Goal: Leave review/rating: Leave review/rating

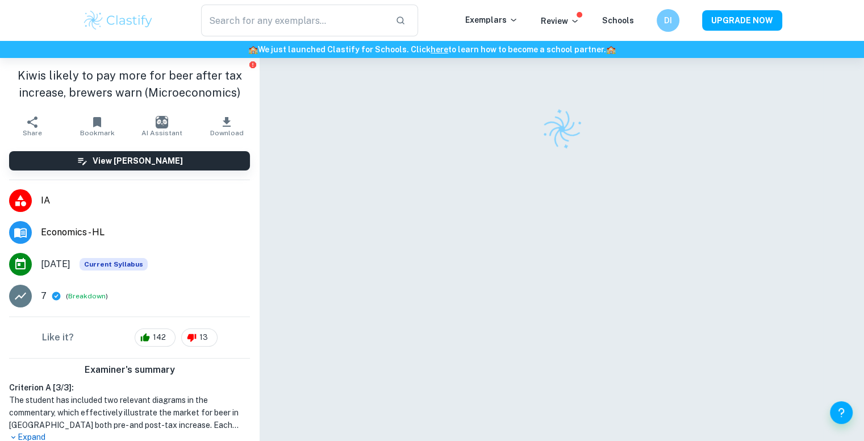
click at [220, 124] on icon "button" at bounding box center [227, 122] width 14 height 14
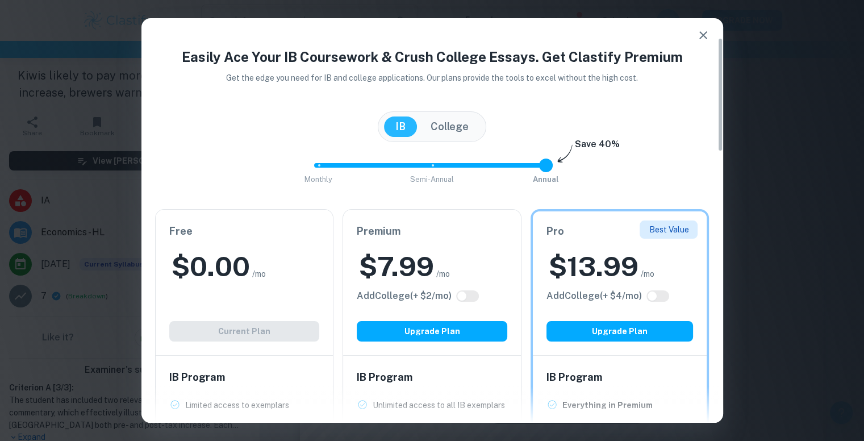
scroll to position [80, 0]
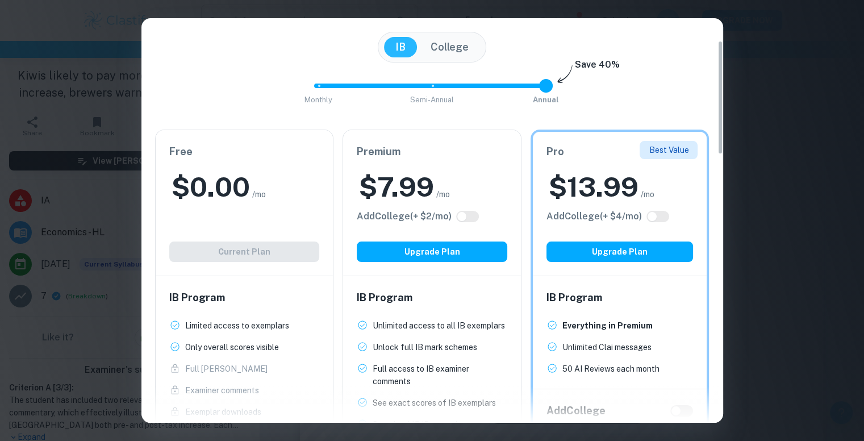
click at [453, 52] on button "College" at bounding box center [449, 47] width 61 height 20
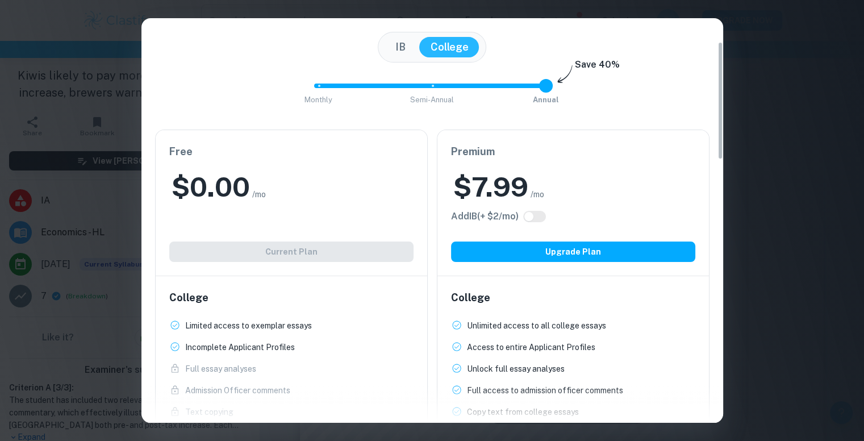
click at [394, 45] on button "IB" at bounding box center [400, 47] width 33 height 20
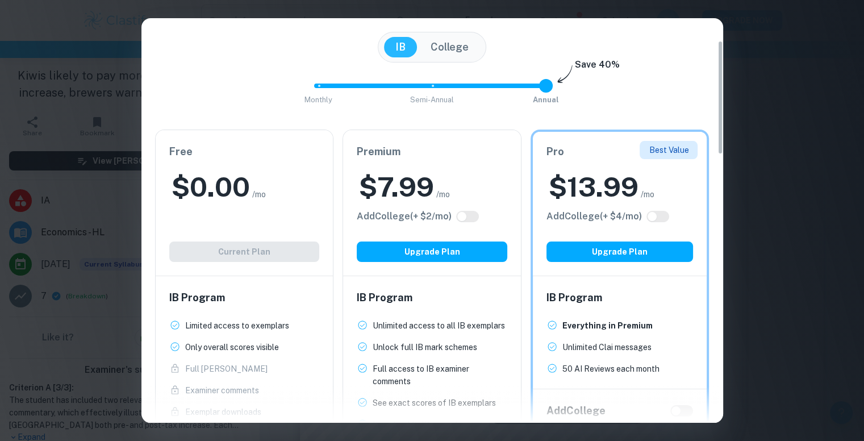
click at [784, 85] on div "Easily Ace Your IB Coursework & Crush College Essays. Get Clastify Premium Get …" at bounding box center [432, 220] width 864 height 441
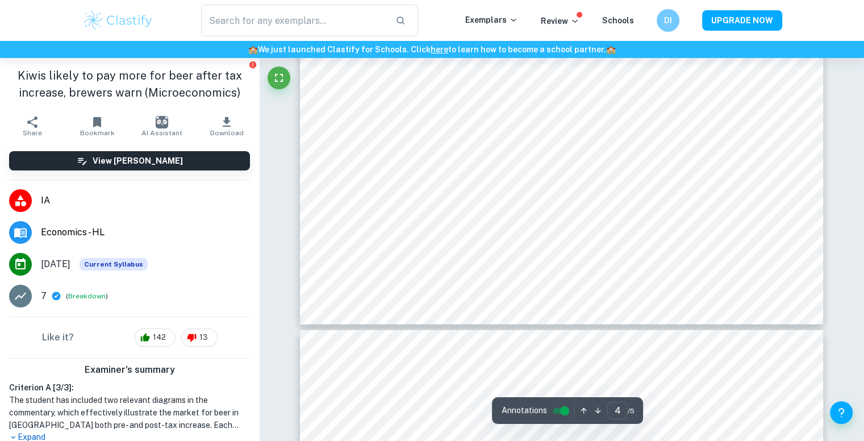
type input "5"
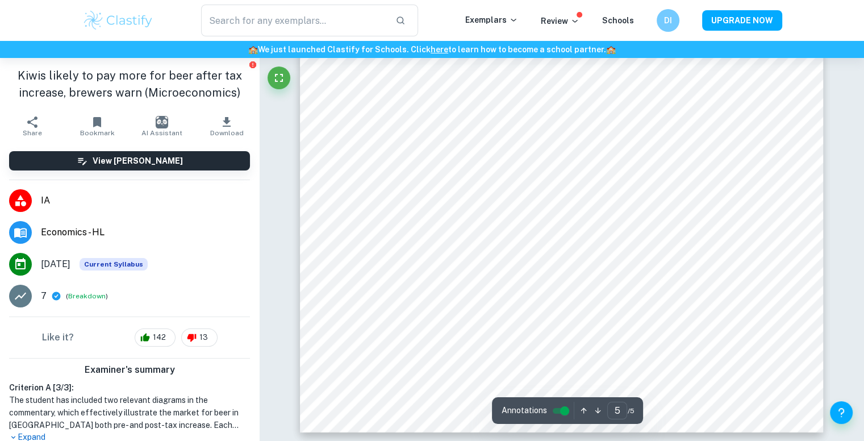
scroll to position [3534, 0]
click at [563, 410] on input "controlled" at bounding box center [564, 411] width 41 height 14
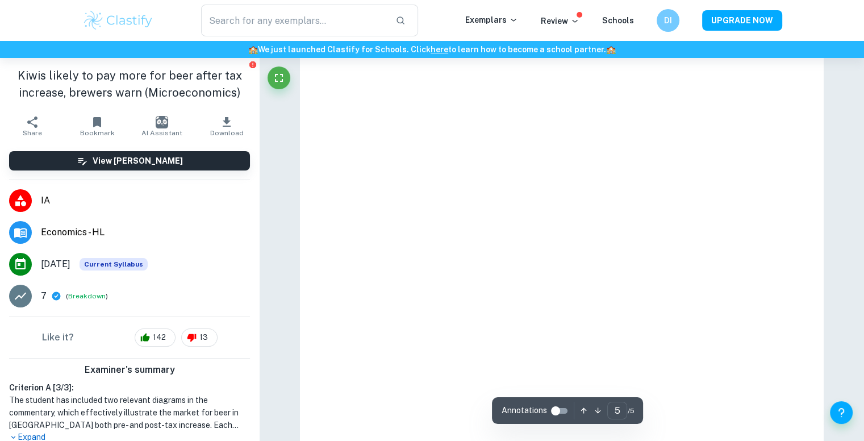
scroll to position [3365, 0]
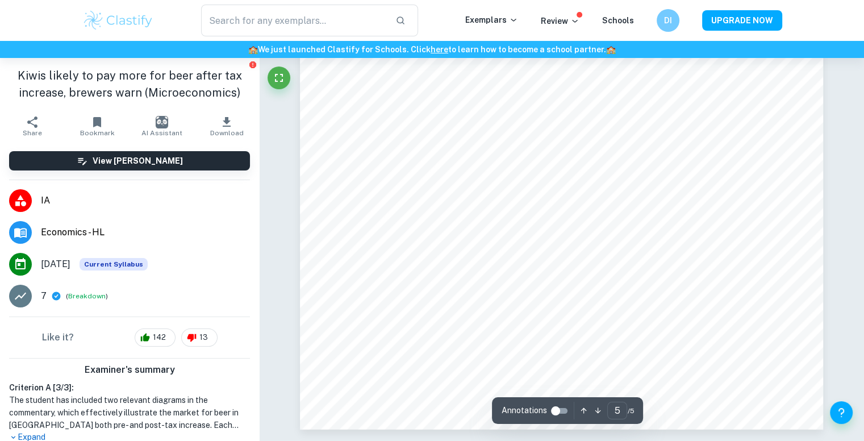
click at [559, 408] on input "controlled" at bounding box center [555, 411] width 41 height 14
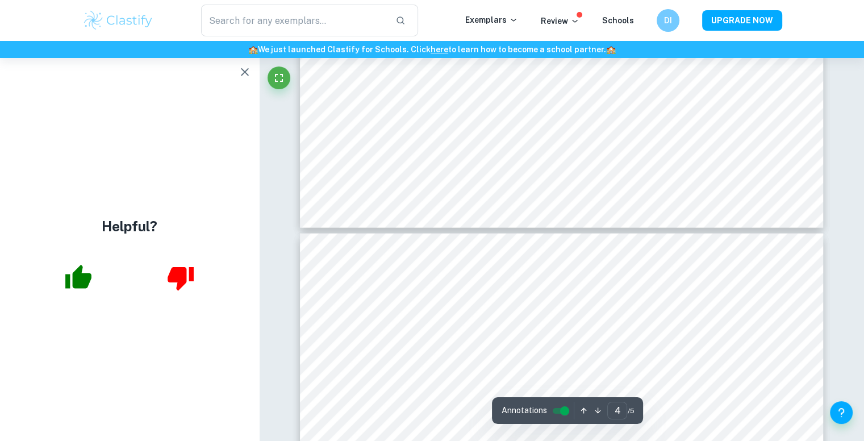
type input "5"
click at [564, 408] on input "controlled" at bounding box center [564, 411] width 41 height 14
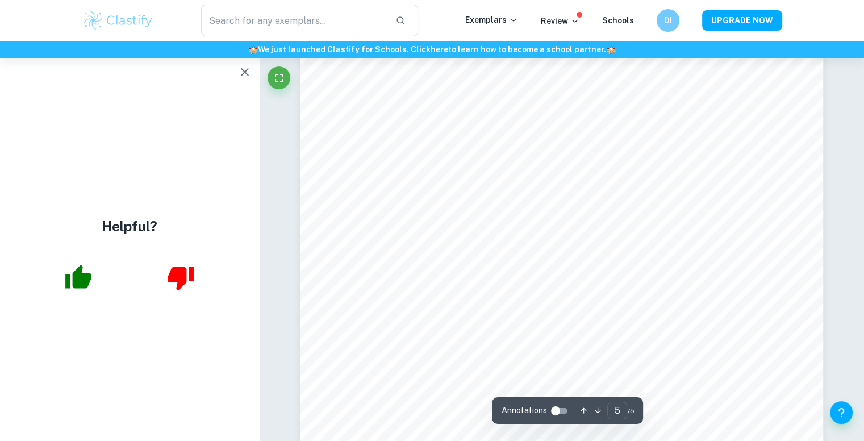
scroll to position [3068, 0]
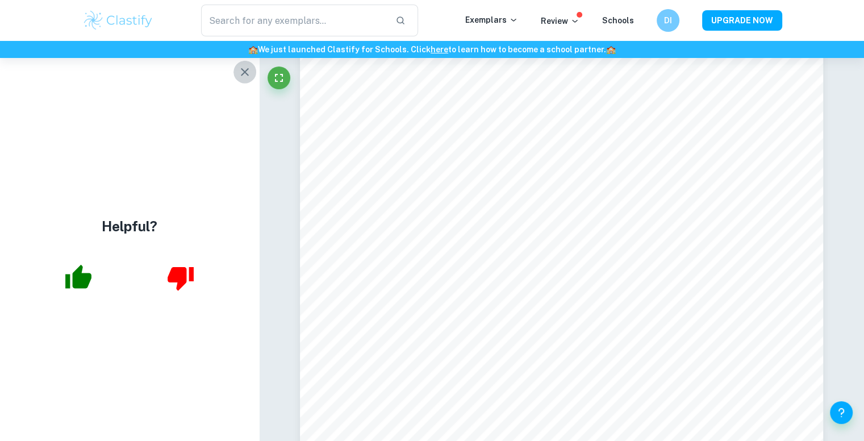
click at [245, 69] on icon "button" at bounding box center [245, 72] width 14 height 14
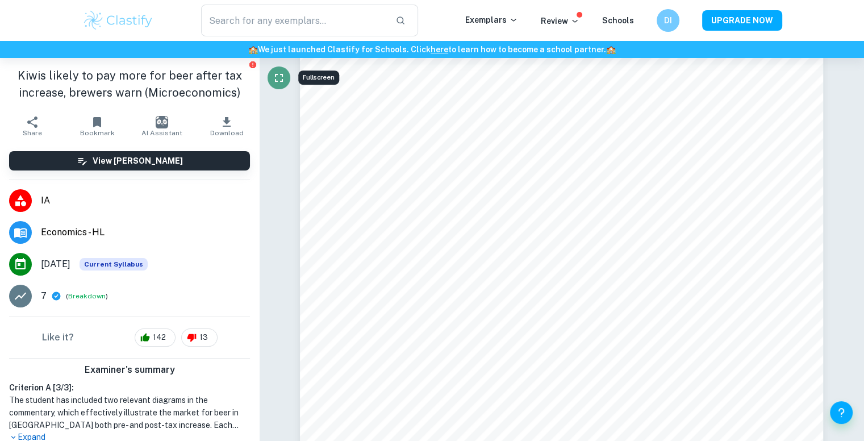
click at [274, 78] on icon "Fullscreen" at bounding box center [279, 78] width 14 height 14
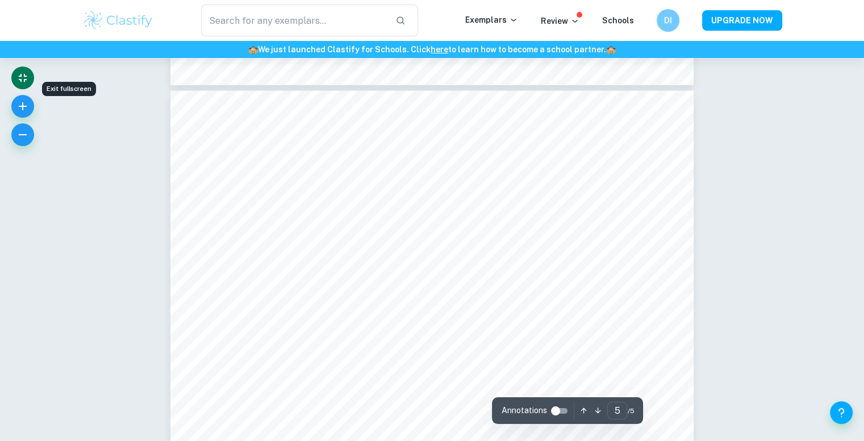
scroll to position [2960, 0]
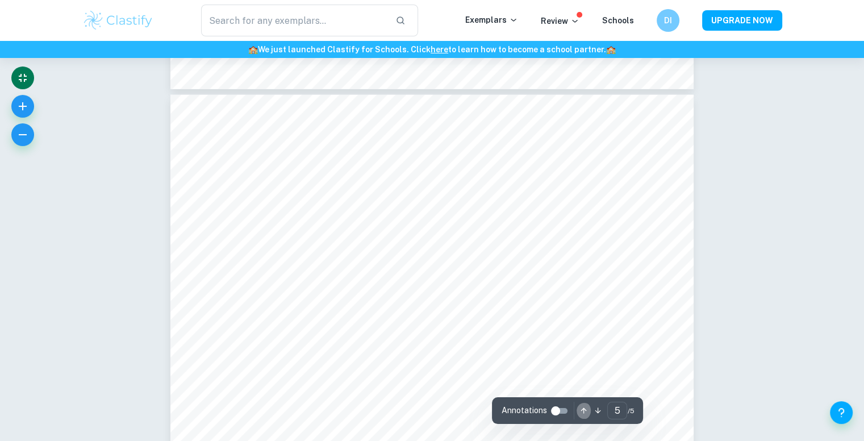
click at [584, 411] on icon "button" at bounding box center [584, 410] width 9 height 9
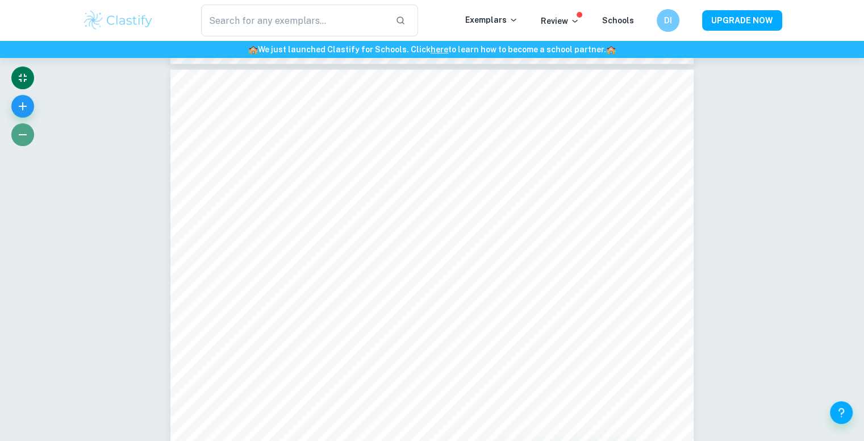
click at [22, 133] on icon "button" at bounding box center [23, 135] width 14 height 14
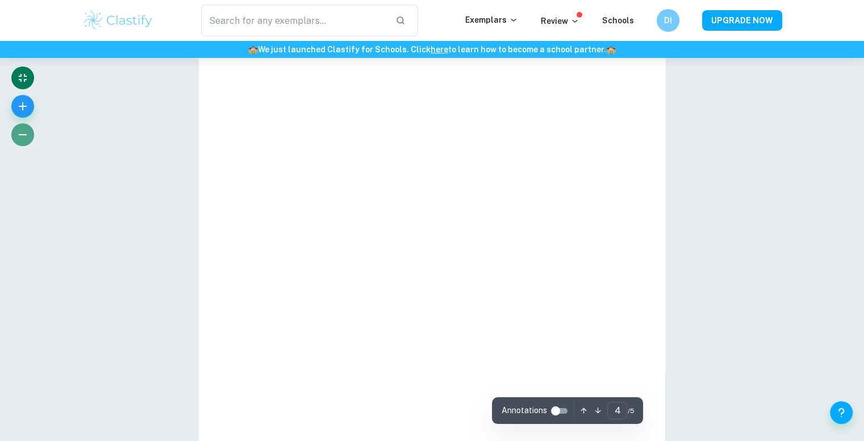
scroll to position [89, 0]
click at [22, 133] on icon "button" at bounding box center [23, 135] width 14 height 14
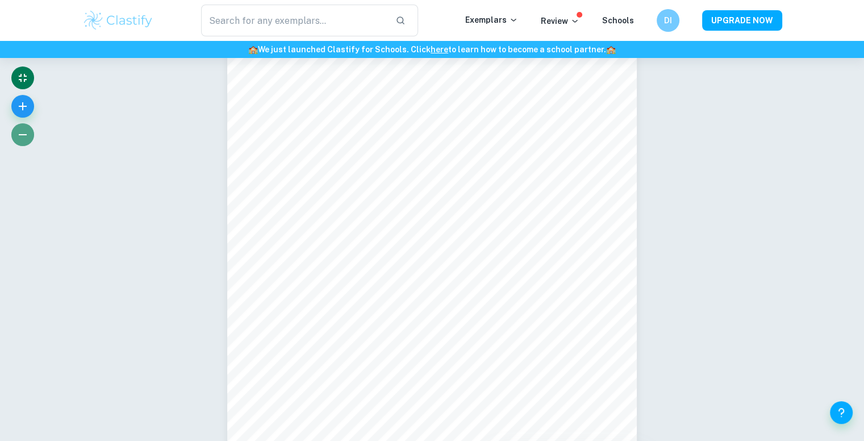
click at [22, 133] on icon "button" at bounding box center [23, 135] width 14 height 14
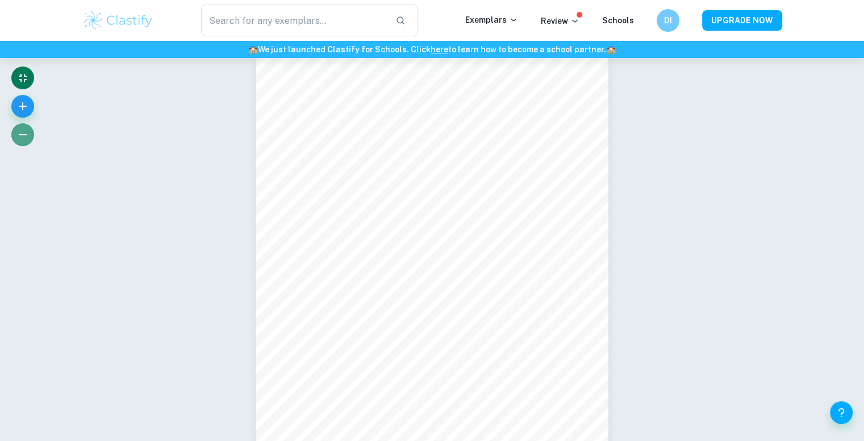
click at [22, 133] on icon "button" at bounding box center [23, 135] width 14 height 14
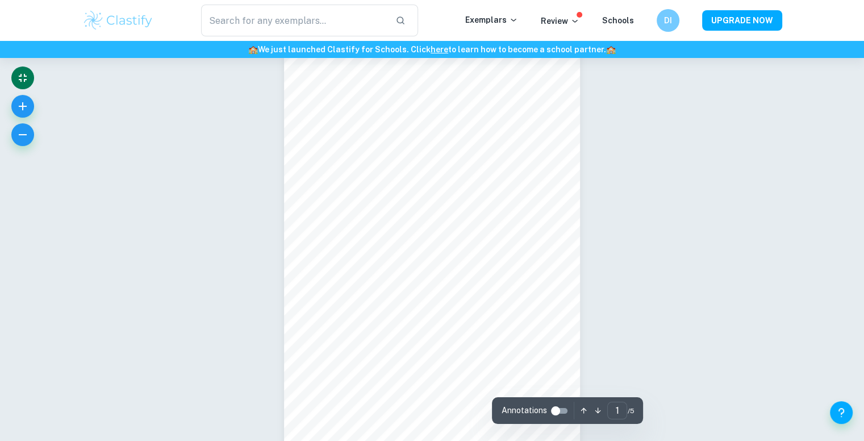
scroll to position [36, 0]
drag, startPoint x: 576, startPoint y: 400, endPoint x: 651, endPoint y: 360, distance: 85.2
type input "5"
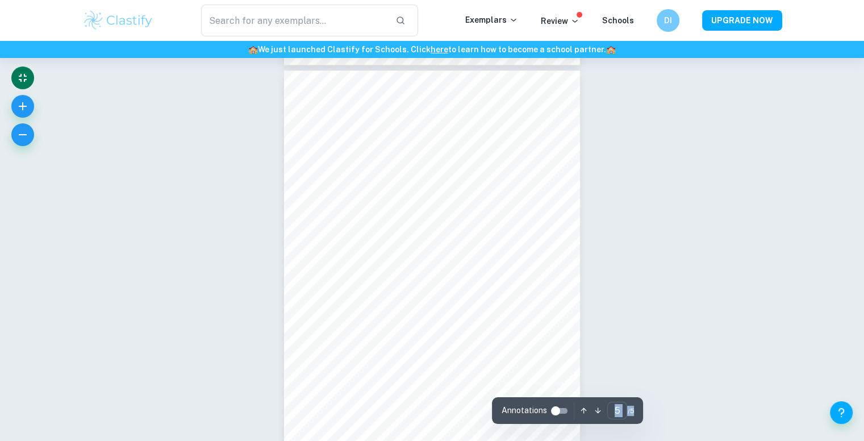
scroll to position [1802, 0]
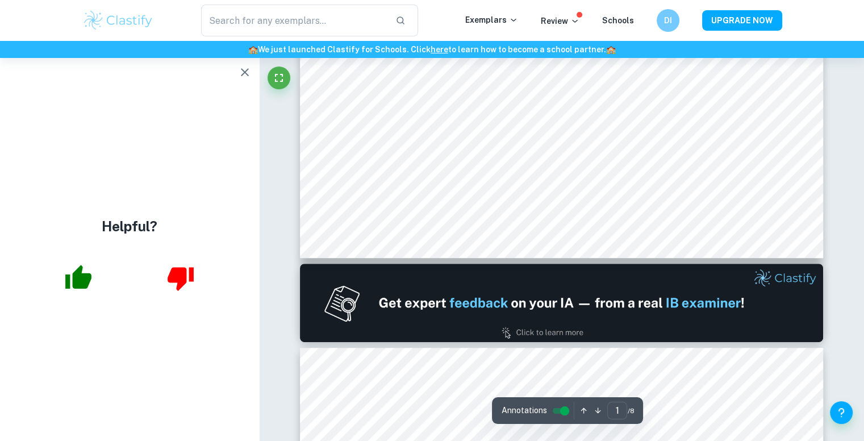
scroll to position [491, 0]
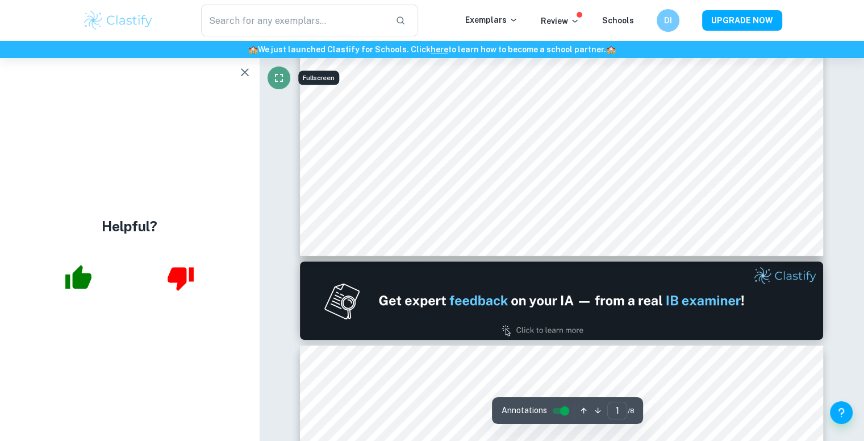
click at [277, 73] on icon "Fullscreen" at bounding box center [279, 78] width 14 height 14
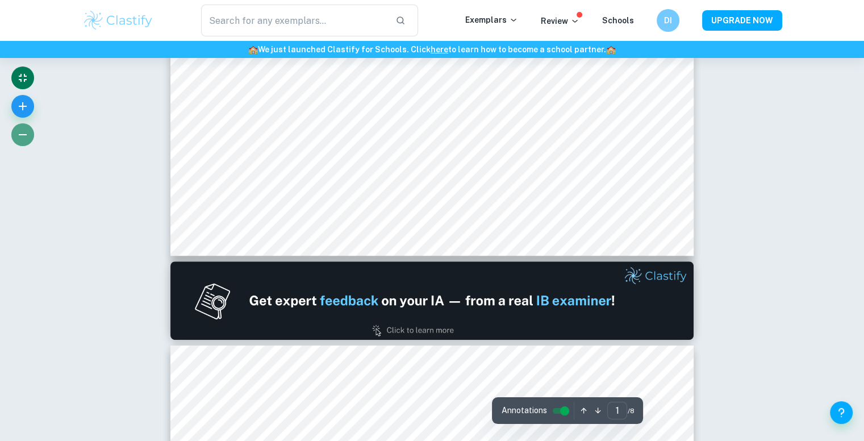
click at [30, 130] on button "button" at bounding box center [22, 134] width 23 height 23
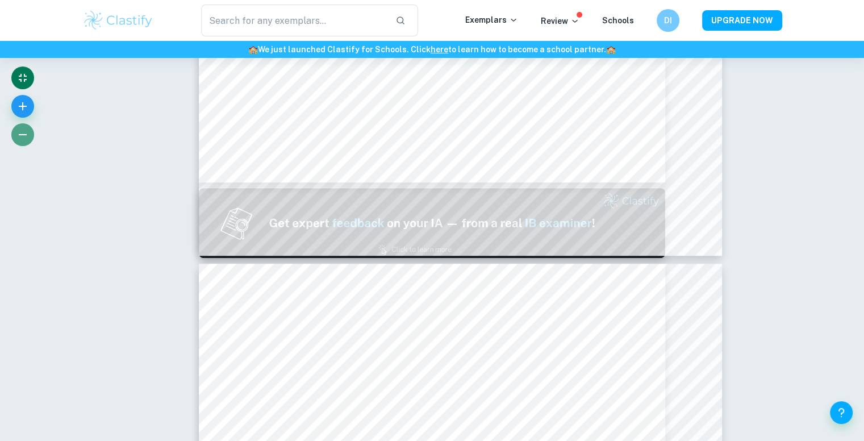
click at [30, 130] on button "button" at bounding box center [22, 134] width 23 height 23
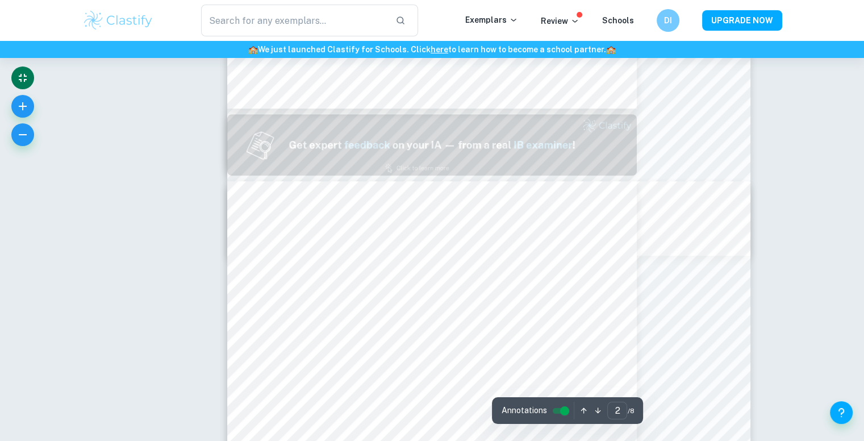
type input "1"
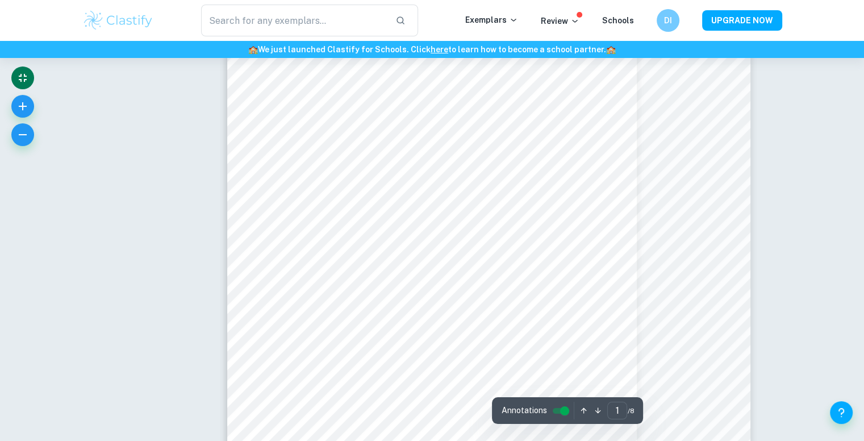
scroll to position [74, 0]
click at [24, 134] on icon "button" at bounding box center [23, 134] width 8 height 1
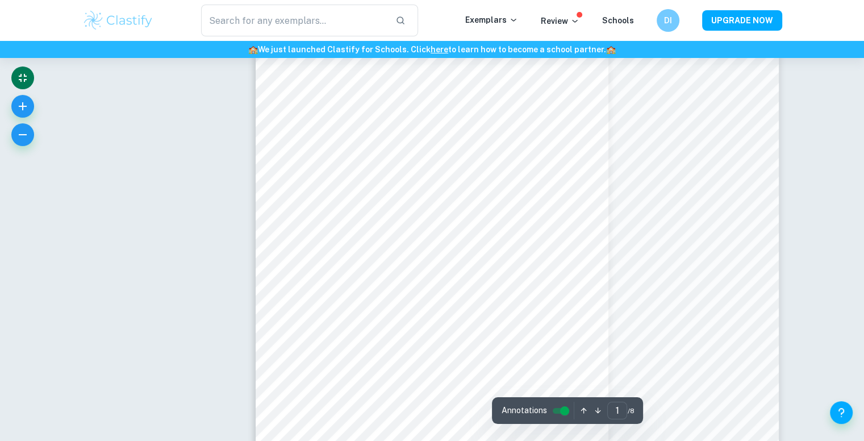
scroll to position [73, 0]
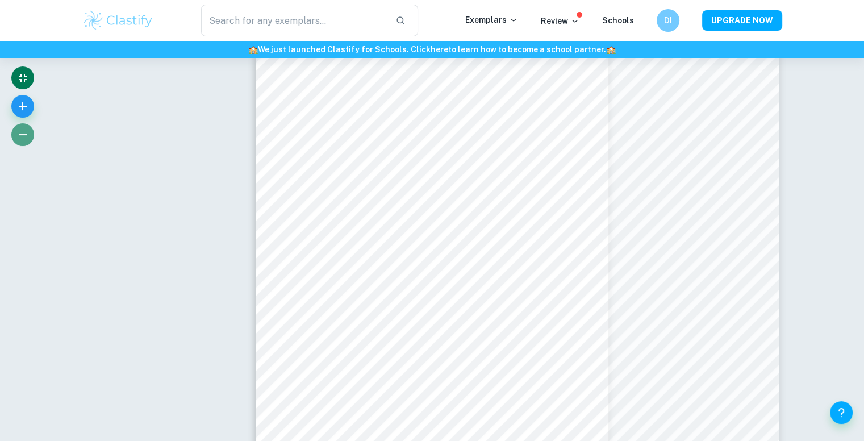
click at [19, 134] on icon "button" at bounding box center [23, 135] width 14 height 14
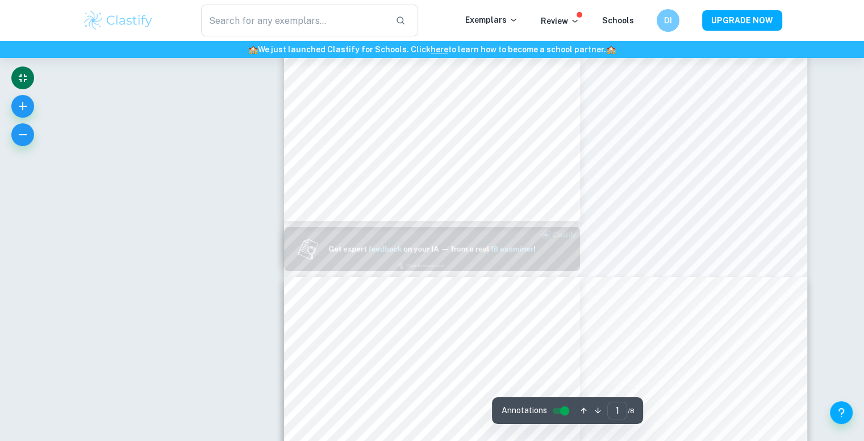
scroll to position [245, 0]
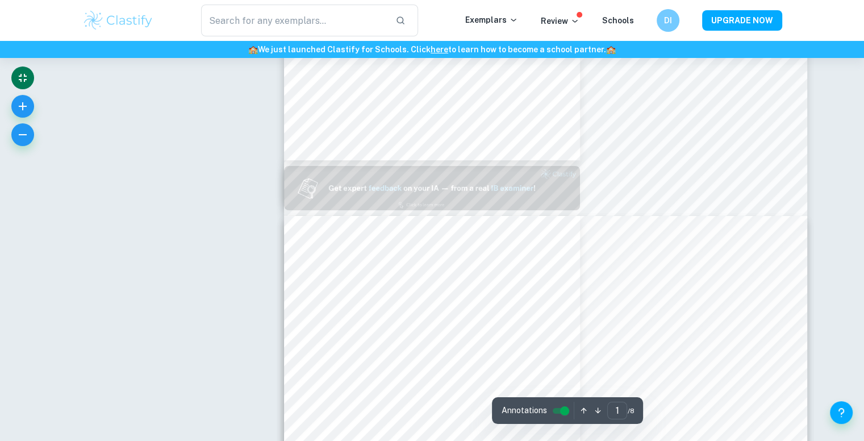
type input "2"
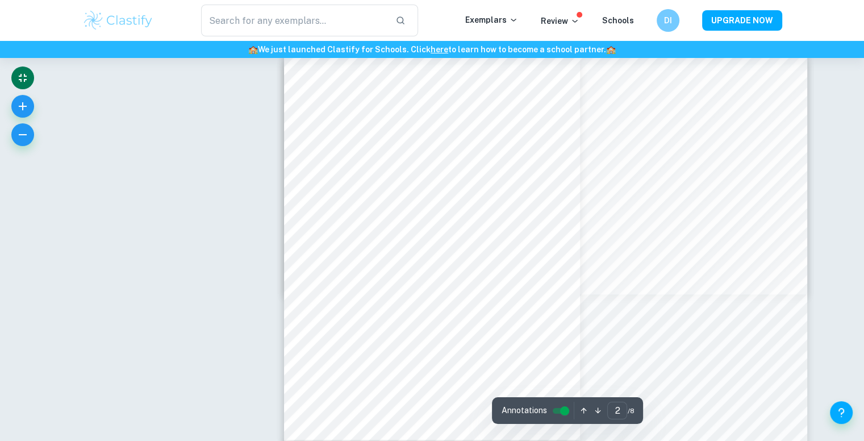
scroll to position [452, 0]
click at [555, 412] on input "controlled" at bounding box center [564, 411] width 41 height 14
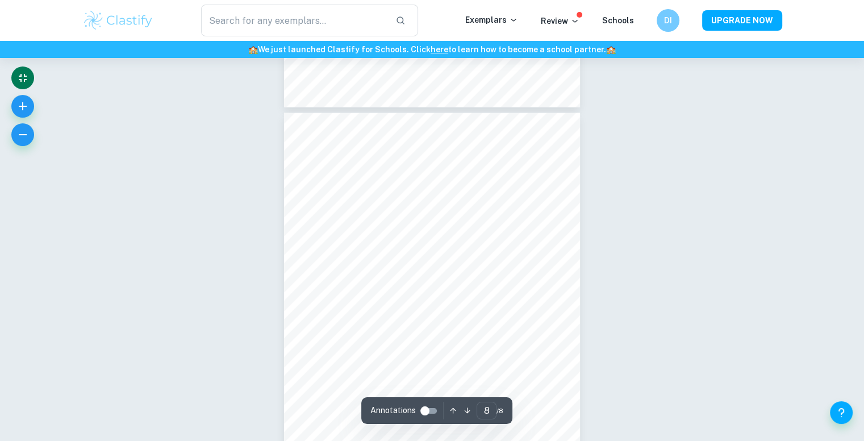
scroll to position [2892, 0]
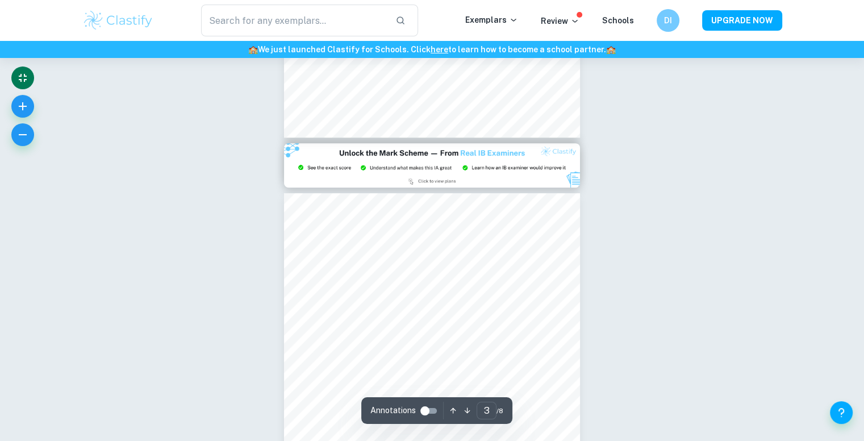
type input "2"
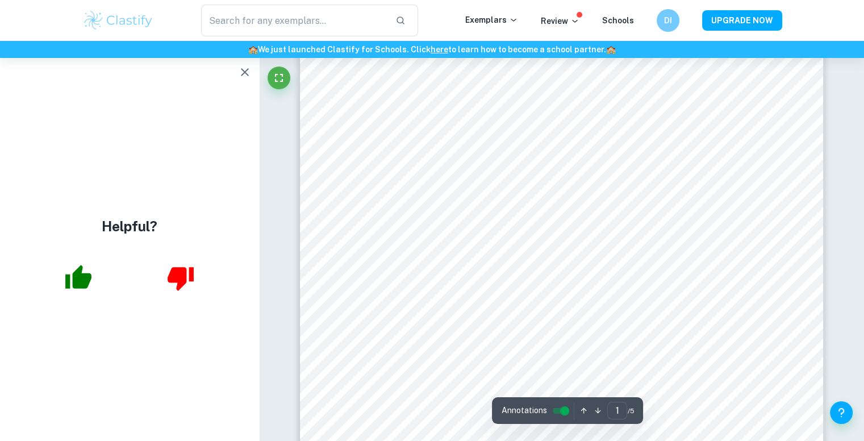
scroll to position [24, 0]
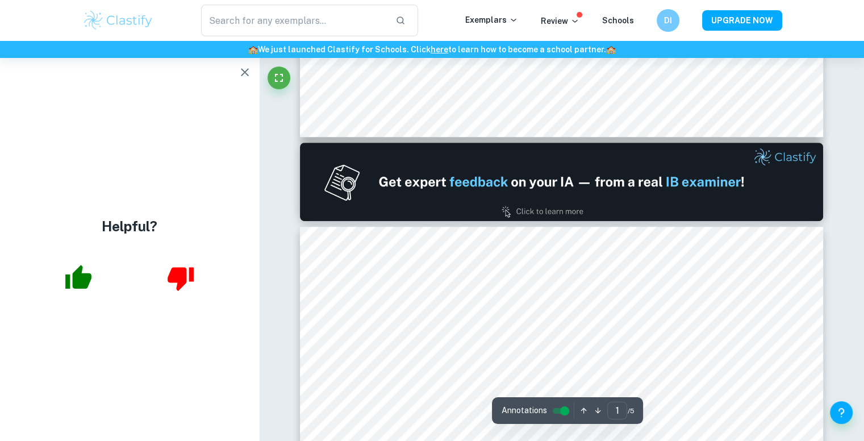
type input "2"
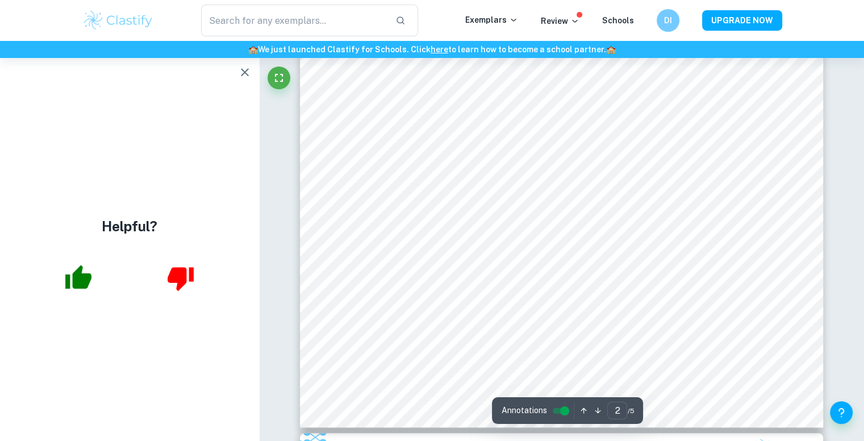
scroll to position [1087, 0]
click at [251, 69] on icon "button" at bounding box center [245, 72] width 14 height 14
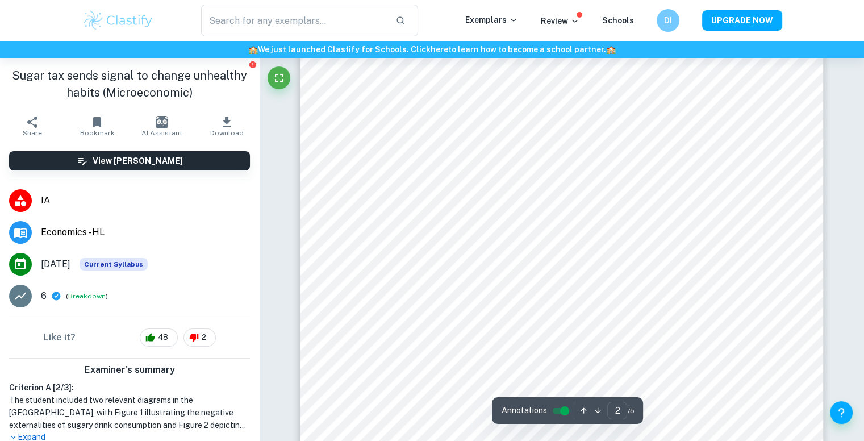
scroll to position [791, 0]
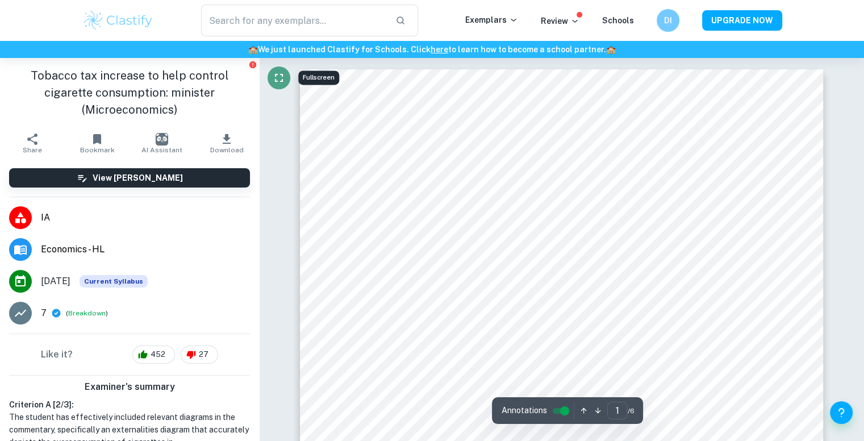
click at [280, 79] on icon "Fullscreen" at bounding box center [279, 78] width 14 height 14
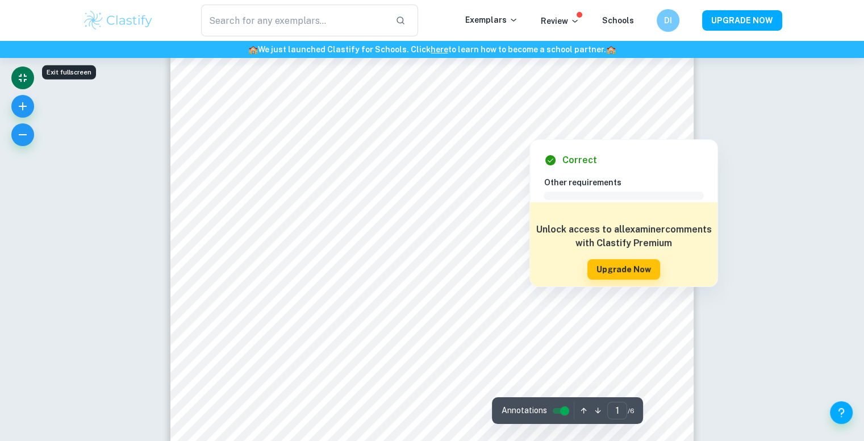
scroll to position [103, 0]
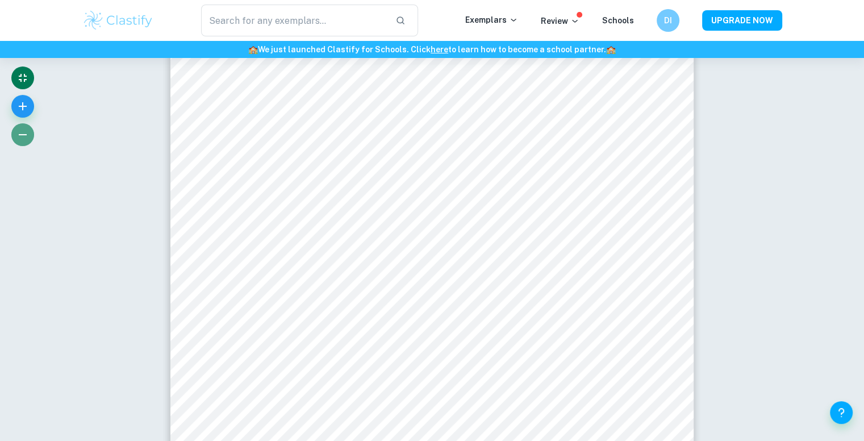
click at [27, 130] on icon "button" at bounding box center [23, 135] width 14 height 14
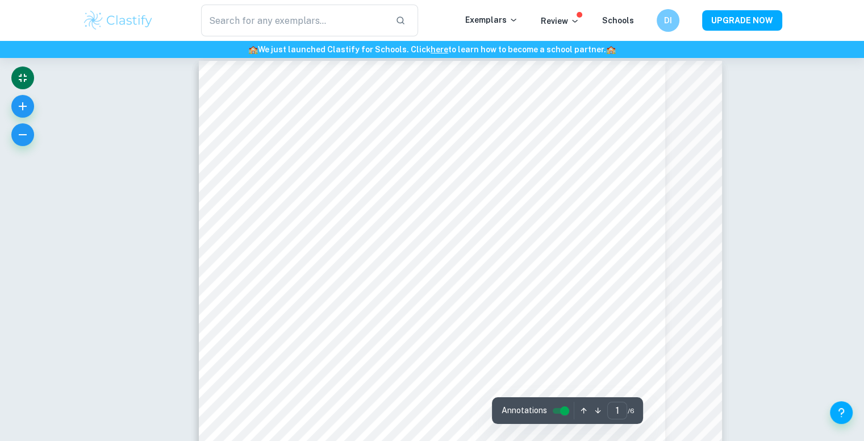
scroll to position [7, 0]
click at [27, 135] on icon "button" at bounding box center [23, 135] width 14 height 14
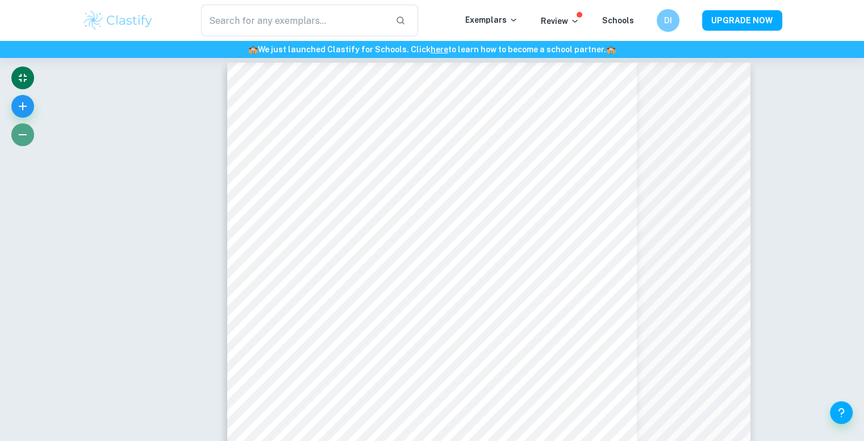
click at [27, 135] on icon "button" at bounding box center [23, 135] width 14 height 14
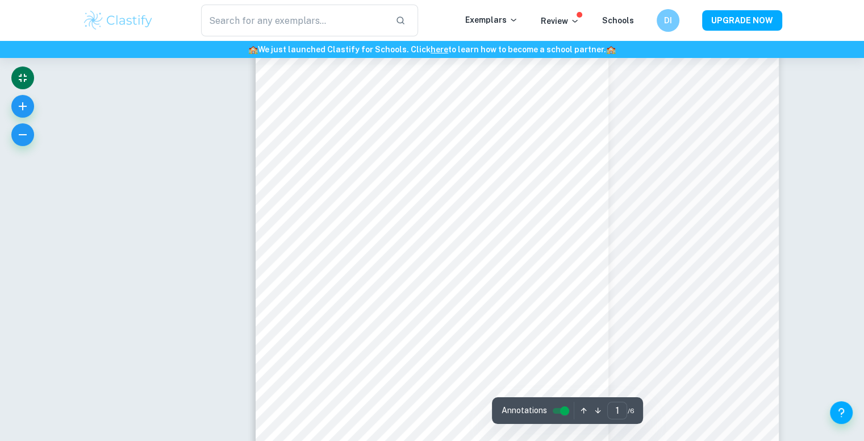
scroll to position [40, 0]
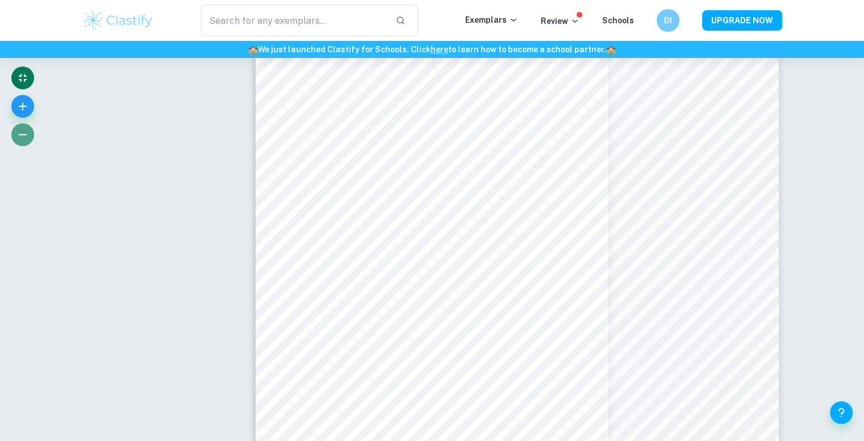
click at [27, 141] on button "button" at bounding box center [22, 134] width 23 height 23
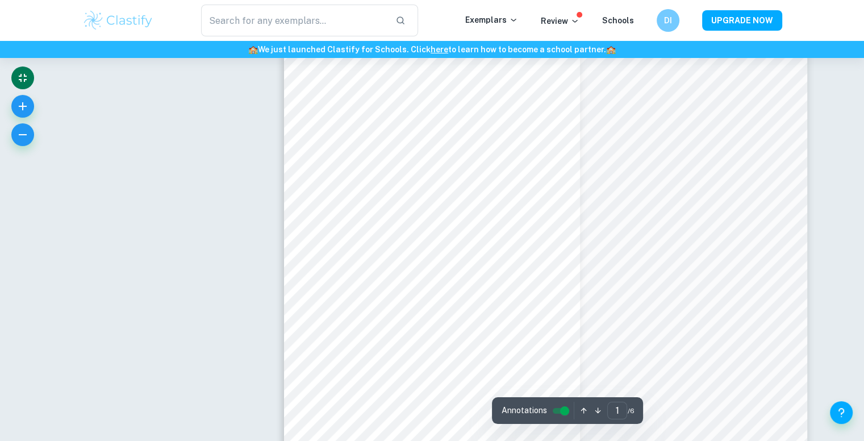
scroll to position [27, 0]
click at [562, 410] on input "controlled" at bounding box center [564, 411] width 41 height 14
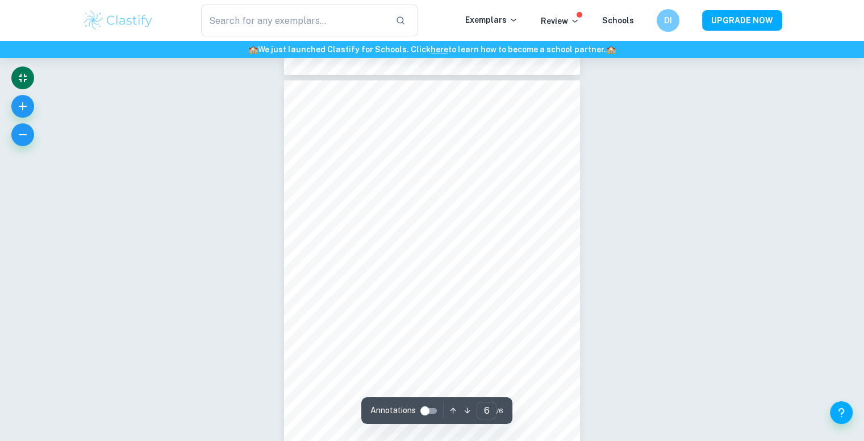
scroll to position [2213, 0]
type input "5"
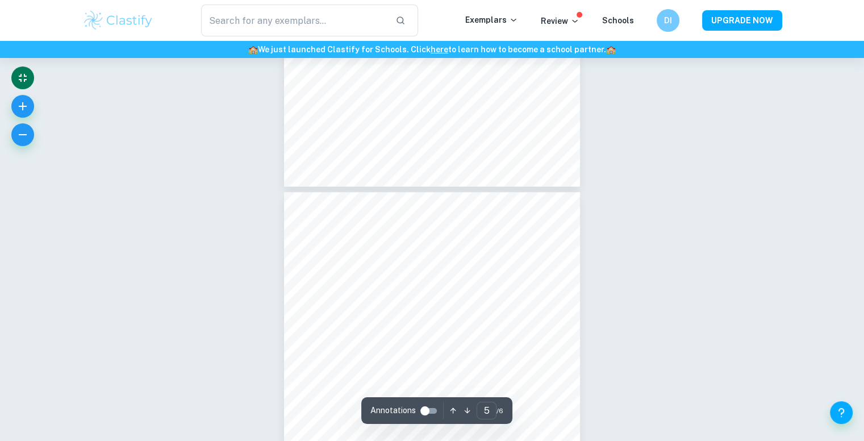
scroll to position [1661, 0]
